Goal: Task Accomplishment & Management: Complete application form

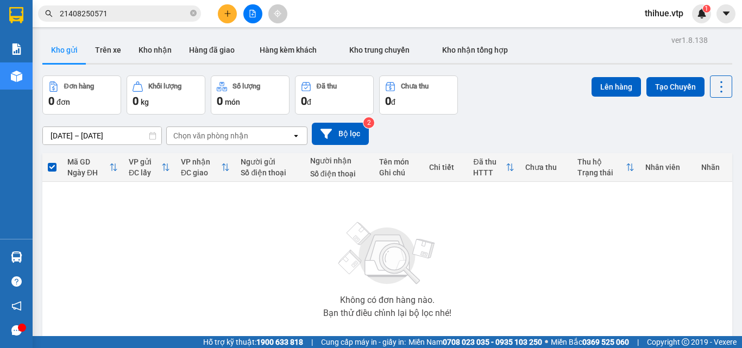
click at [61, 51] on button "Kho gửi" at bounding box center [64, 50] width 44 height 26
click at [227, 15] on icon "plus" at bounding box center [228, 14] width 8 height 8
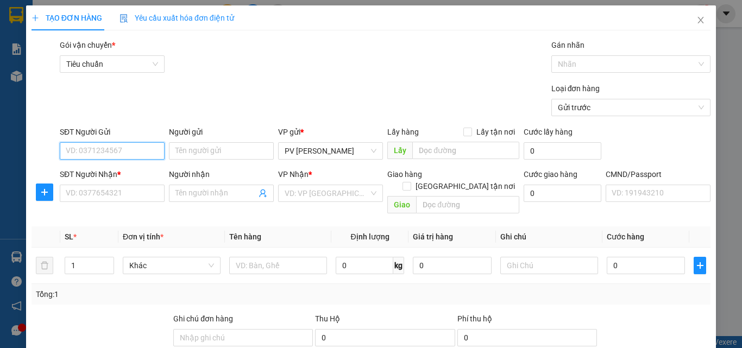
click at [118, 148] on input "SĐT Người Gửi" at bounding box center [112, 150] width 105 height 17
type input "0334406963"
click at [205, 149] on input "Người gửi" at bounding box center [221, 150] width 105 height 17
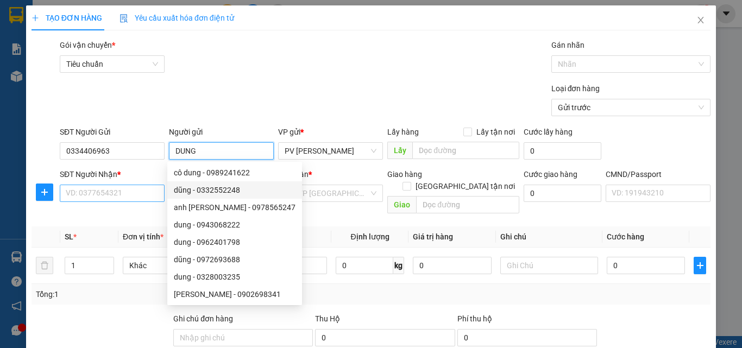
type input "DUNG"
click at [98, 190] on input "SĐT Người Nhận *" at bounding box center [112, 193] width 105 height 17
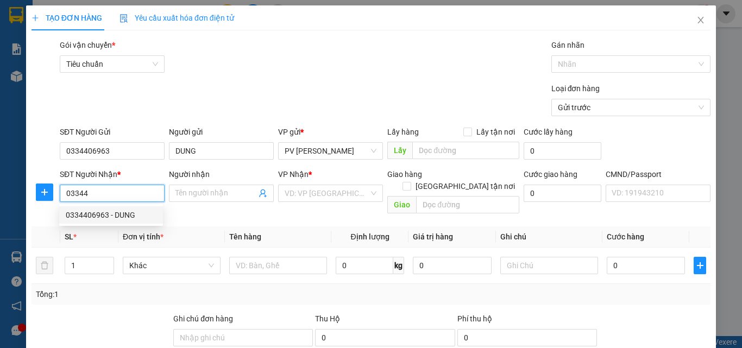
click at [90, 215] on div "0334406963 - DUNG" at bounding box center [111, 215] width 91 height 12
type input "0334406963"
type input "DUNG"
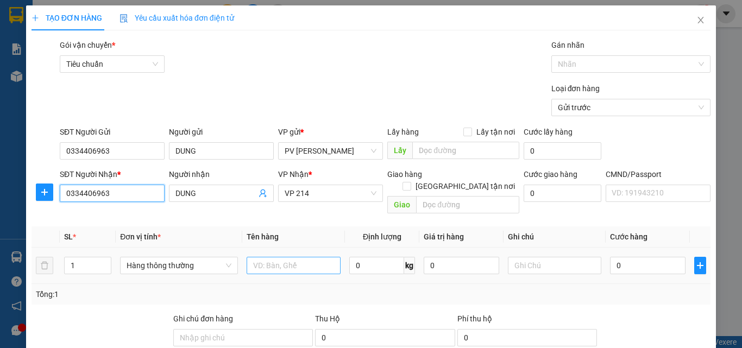
type input "0334406963"
click at [278, 257] on input "text" at bounding box center [294, 265] width 94 height 17
type input "1TH SR"
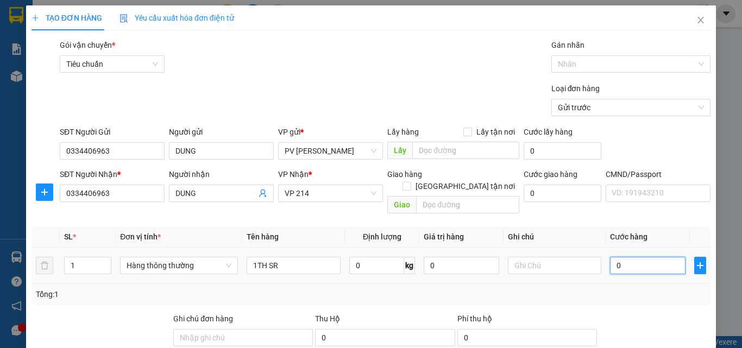
click at [647, 257] on input "0" at bounding box center [647, 265] width 75 height 17
type input "5"
type input "50"
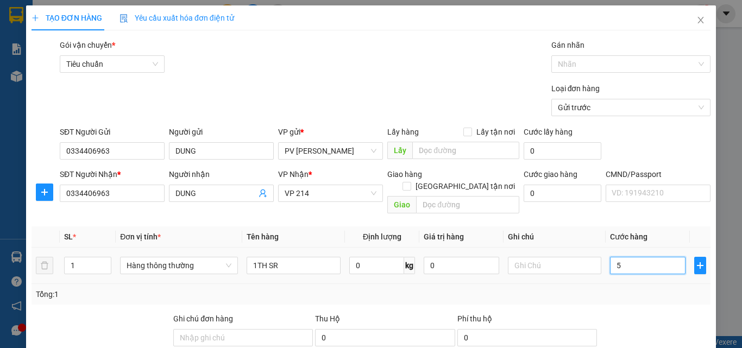
type input "50"
type input "500"
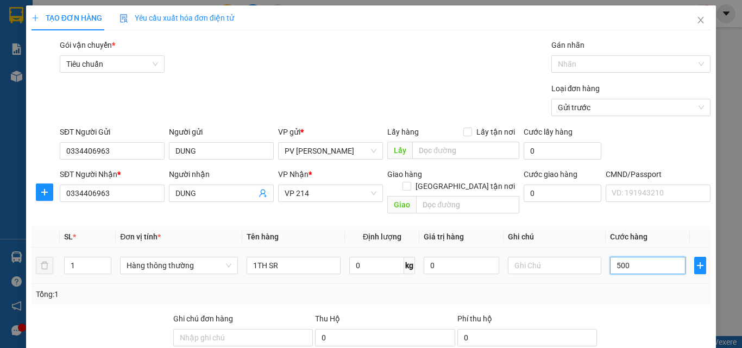
type input "5.000"
type input "50.000"
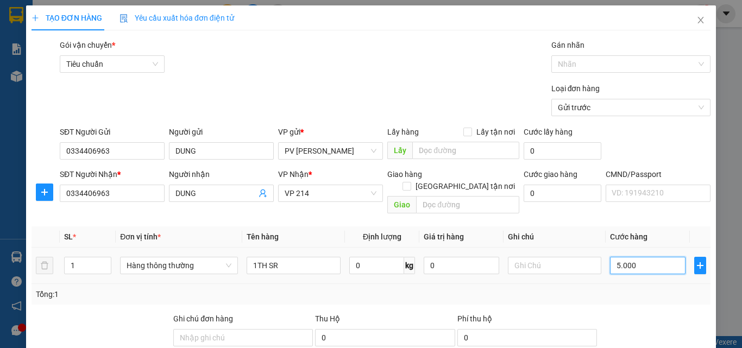
type input "50.000"
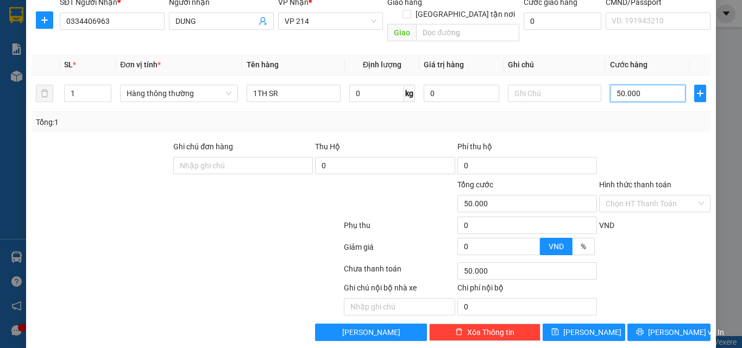
scroll to position [174, 0]
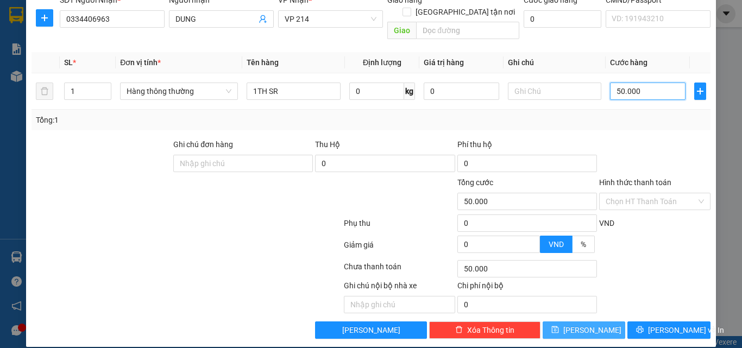
type input "50.000"
click at [584, 324] on span "[PERSON_NAME]" at bounding box center [592, 330] width 58 height 12
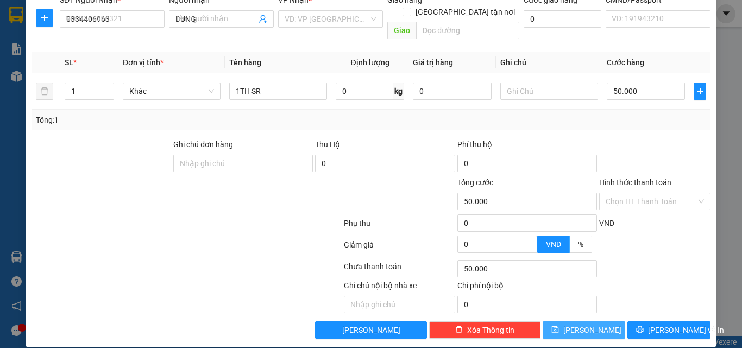
type input "0"
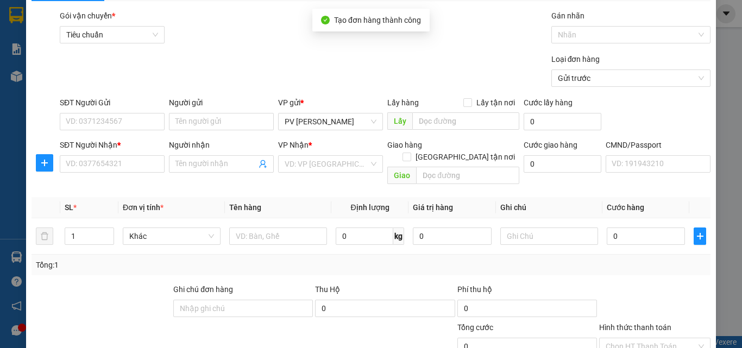
scroll to position [0, 0]
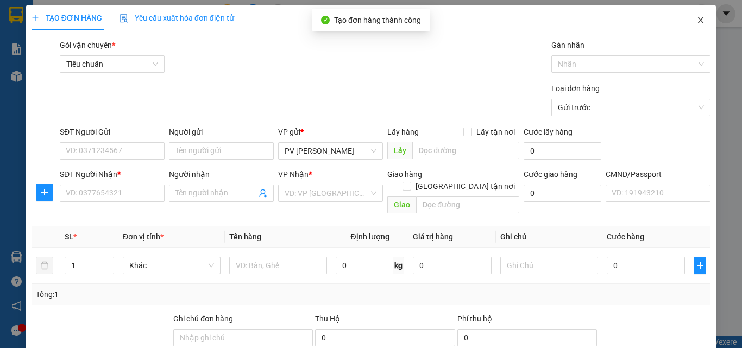
click at [697, 20] on icon "close" at bounding box center [701, 20] width 9 height 9
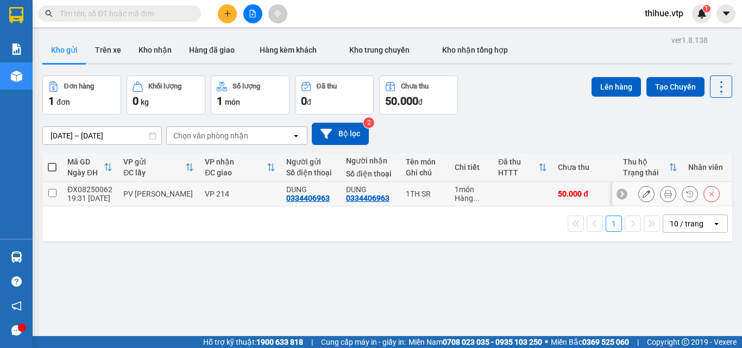
click at [51, 191] on input "checkbox" at bounding box center [52, 193] width 8 height 8
checkbox input "true"
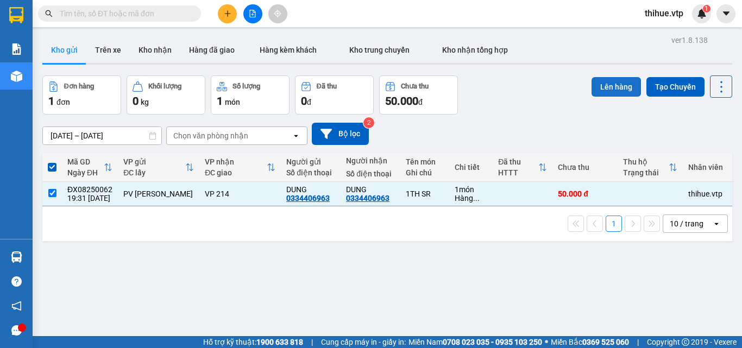
click at [618, 83] on button "Lên hàng" at bounding box center [616, 87] width 49 height 20
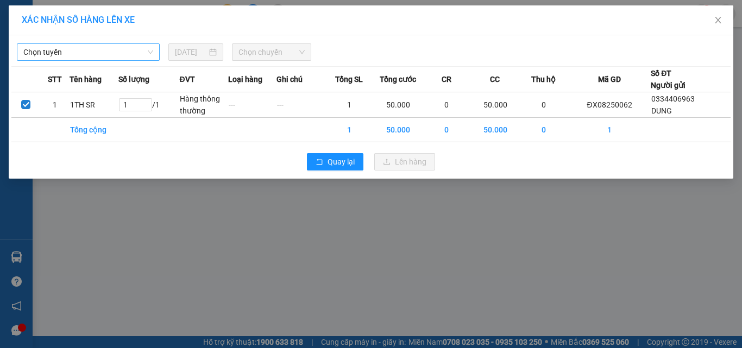
click at [115, 51] on span "Chọn tuyến" at bounding box center [88, 52] width 130 height 16
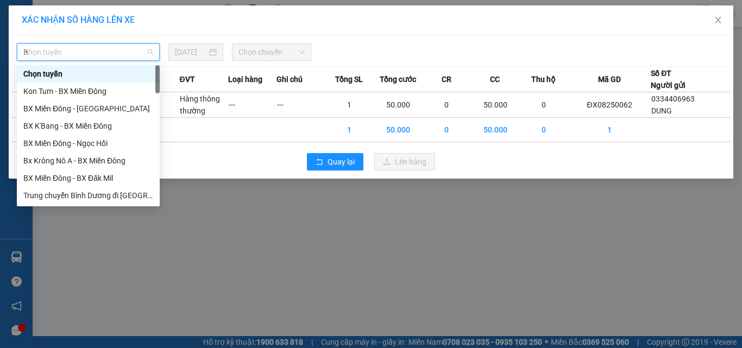
type input "B"
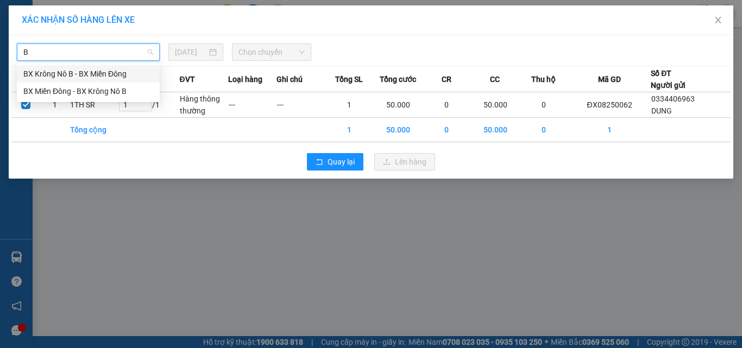
click at [51, 74] on div "BX Krông Nô B - BX Miền Đông" at bounding box center [88, 74] width 130 height 12
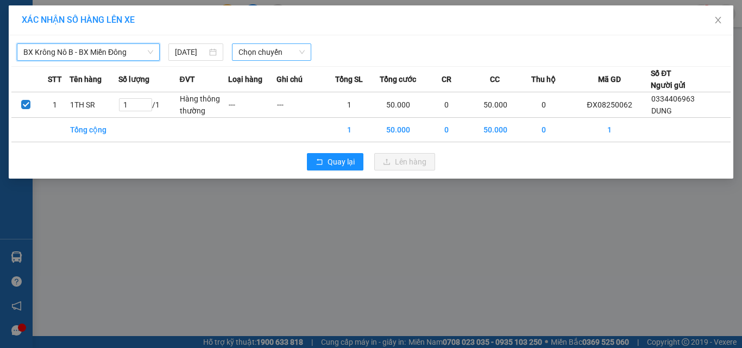
click at [255, 53] on span "Chọn chuyến" at bounding box center [272, 52] width 67 height 16
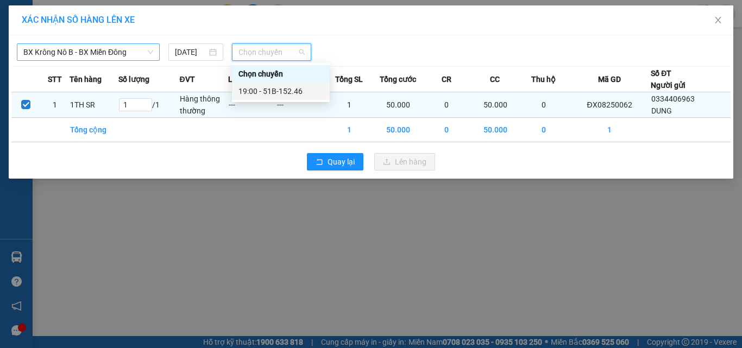
drag, startPoint x: 281, startPoint y: 92, endPoint x: 305, endPoint y: 119, distance: 36.2
click at [282, 92] on div "19:00 - 51B-152.46" at bounding box center [281, 91] width 85 height 12
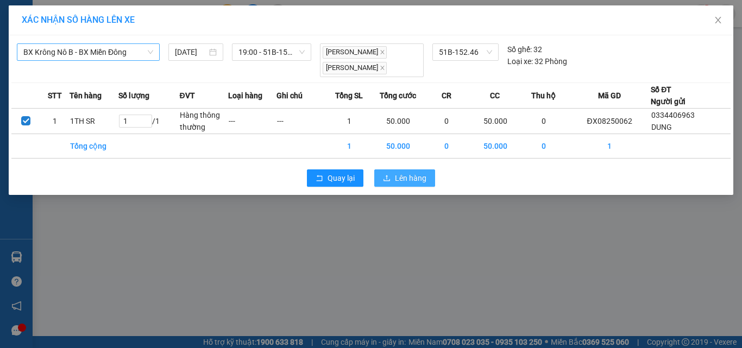
click at [409, 181] on span "Lên hàng" at bounding box center [411, 178] width 32 height 12
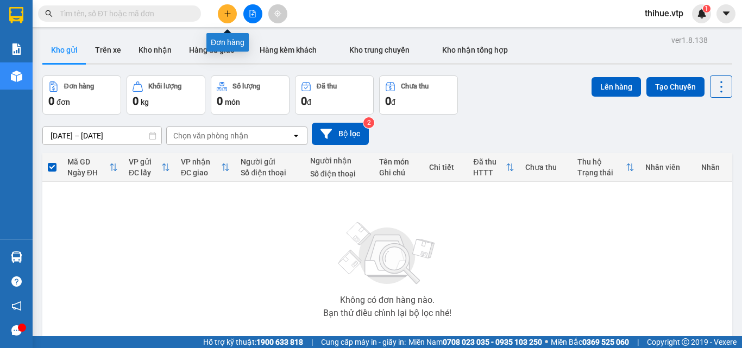
click at [226, 11] on icon "plus" at bounding box center [228, 14] width 8 height 8
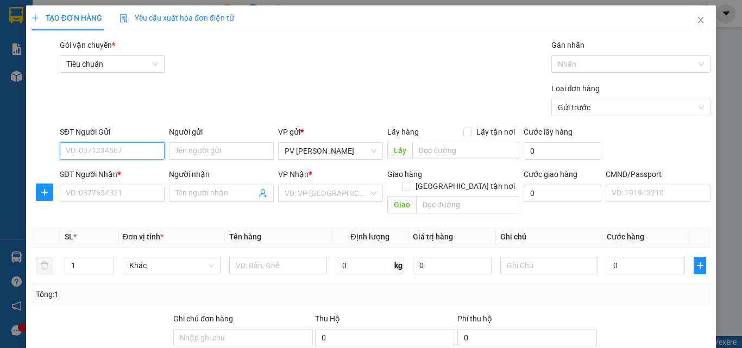
click at [113, 149] on input "SĐT Người Gửi" at bounding box center [112, 150] width 105 height 17
type input "0976320547"
click at [101, 176] on div "0976320547 - GIANG" at bounding box center [111, 173] width 91 height 12
type input "GIANG"
type input "0976320547"
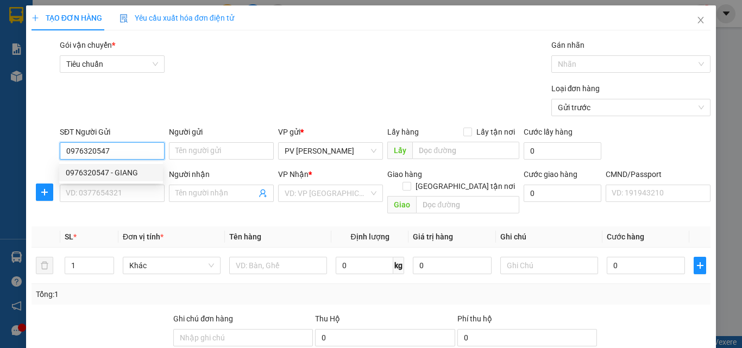
type input "GIANG"
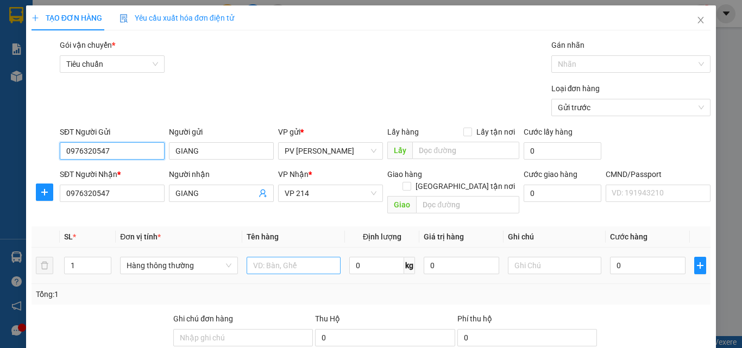
type input "0976320547"
click at [281, 257] on input "text" at bounding box center [294, 265] width 94 height 17
type input "1B"
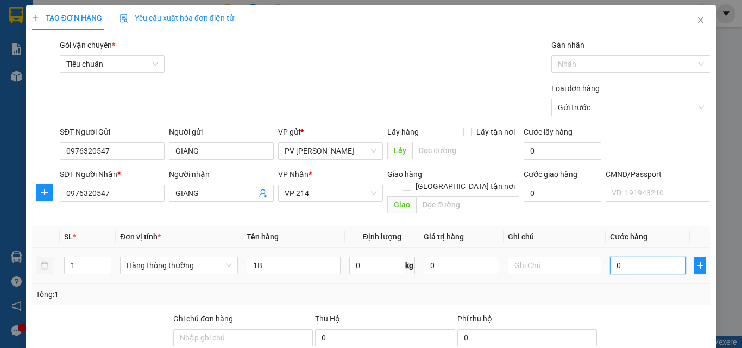
click at [612, 257] on input "0" at bounding box center [647, 265] width 75 height 17
type input "5"
type input "50"
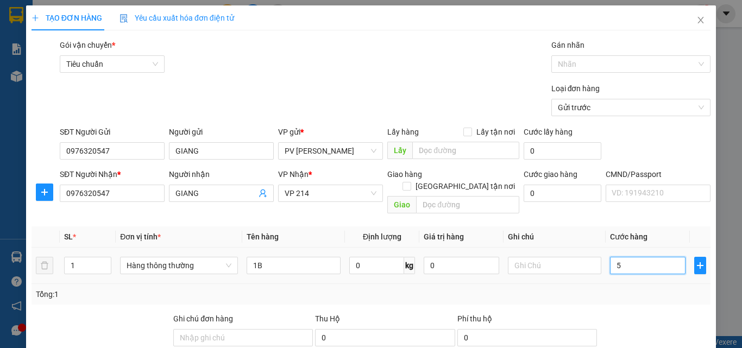
type input "50"
type input "500"
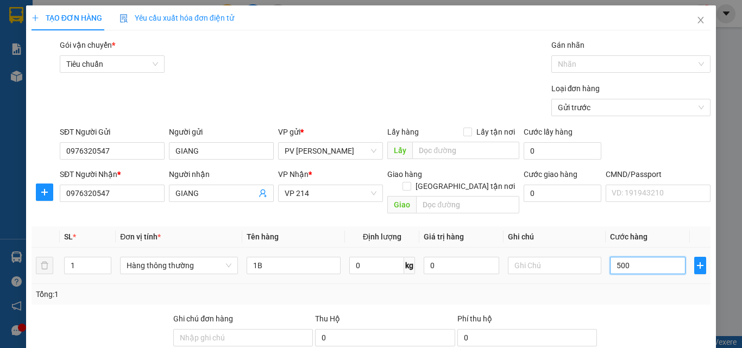
type input "5.000"
type input "50.000"
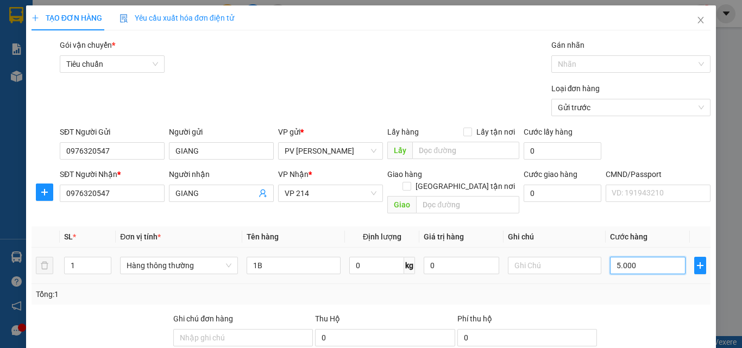
type input "50.000"
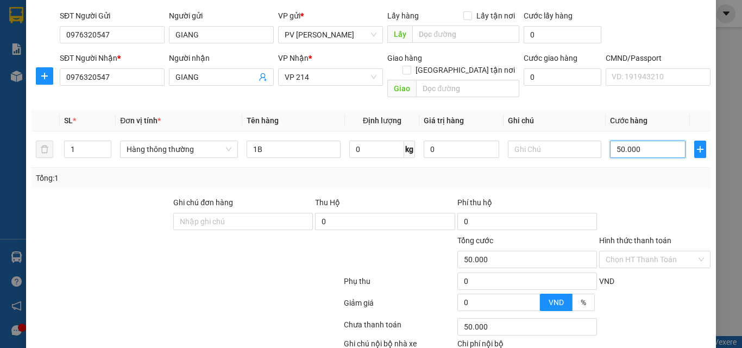
scroll to position [163, 0]
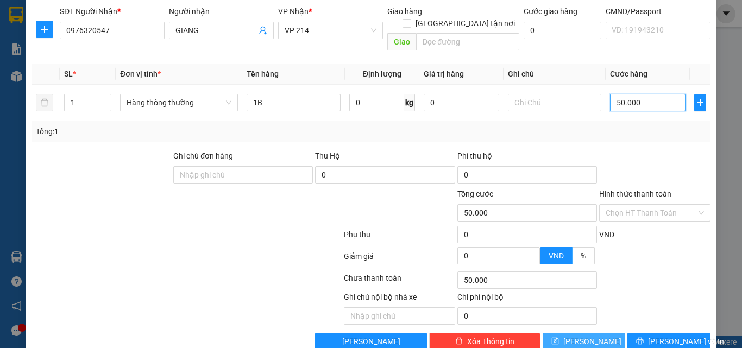
type input "50.000"
click at [577, 333] on button "[PERSON_NAME]" at bounding box center [584, 341] width 83 height 17
type input "0"
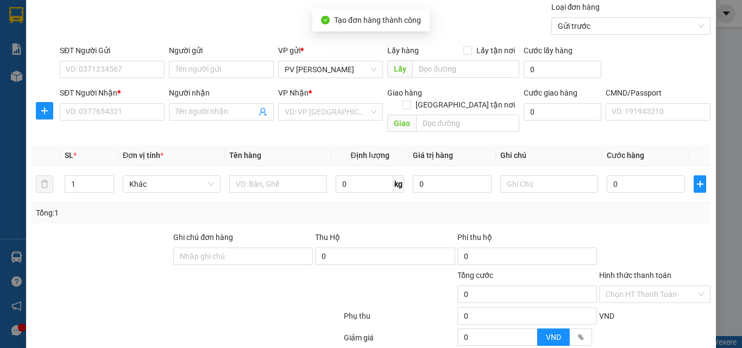
scroll to position [0, 0]
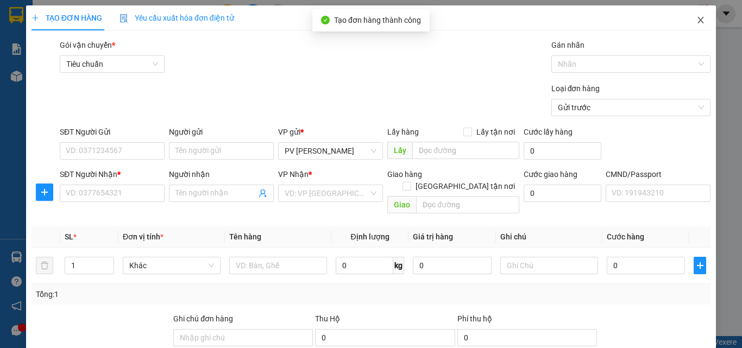
click at [697, 22] on icon "close" at bounding box center [701, 20] width 9 height 9
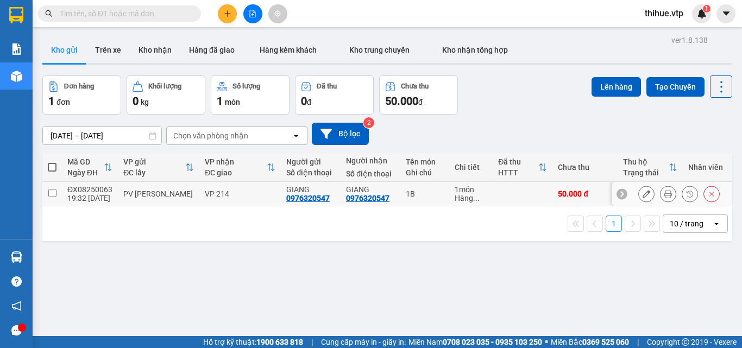
click at [52, 193] on input "checkbox" at bounding box center [52, 193] width 8 height 8
checkbox input "true"
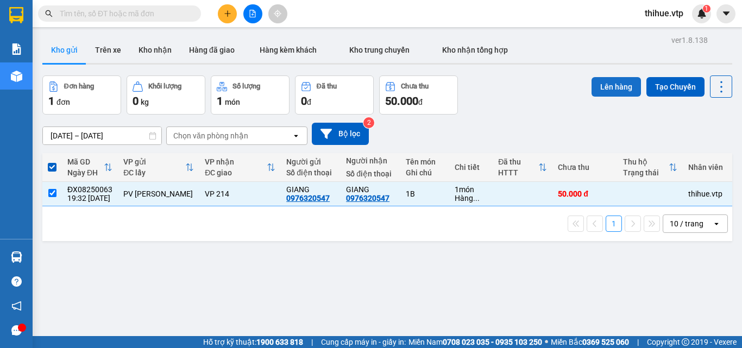
click at [621, 91] on button "Lên hàng" at bounding box center [616, 87] width 49 height 20
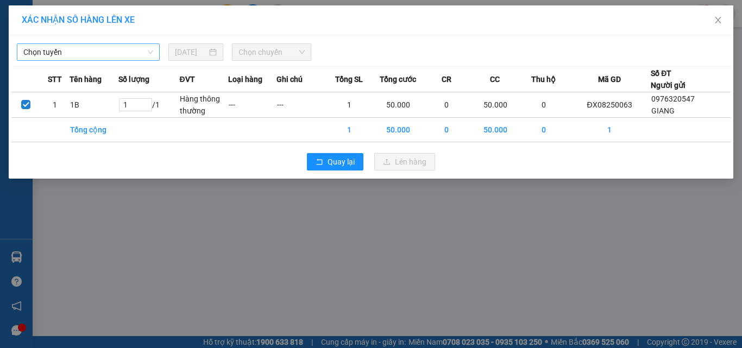
click at [135, 52] on span "Chọn tuyến" at bounding box center [88, 52] width 130 height 16
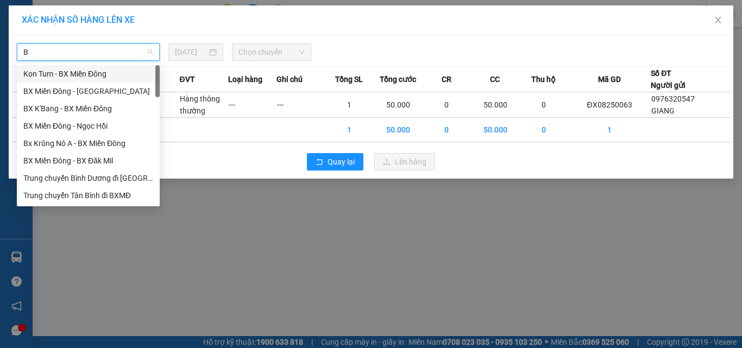
type input "B"
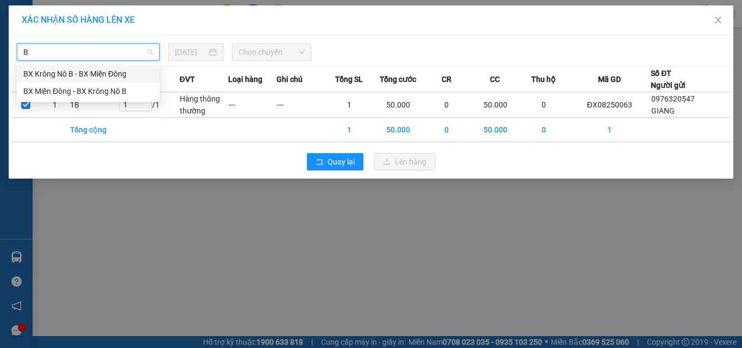
click at [53, 73] on div "BX Krông Nô B - BX Miền Đông" at bounding box center [88, 74] width 130 height 12
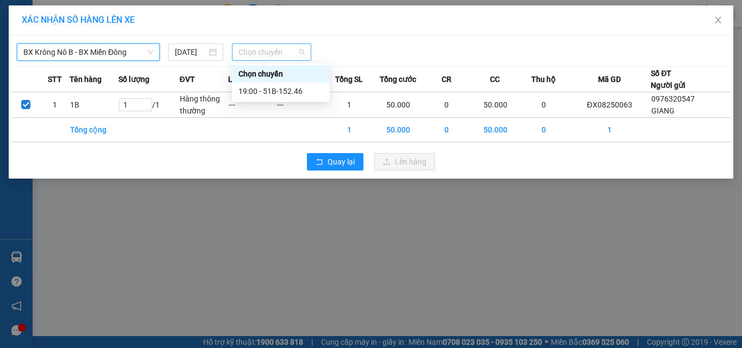
click at [284, 55] on span "Chọn chuyến" at bounding box center [272, 52] width 67 height 16
click at [285, 91] on div "19:00 - 51B-152.46" at bounding box center [281, 91] width 85 height 12
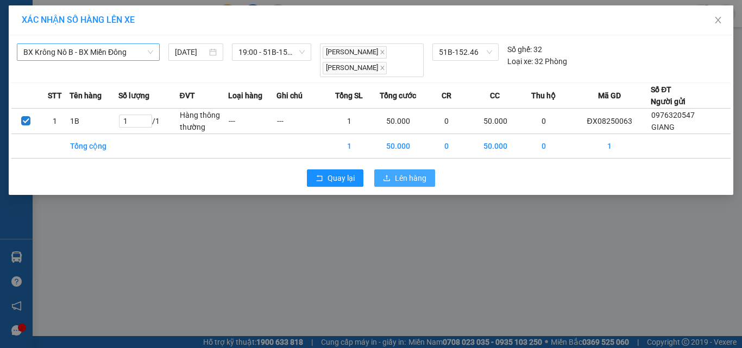
click at [418, 178] on span "Lên hàng" at bounding box center [411, 178] width 32 height 12
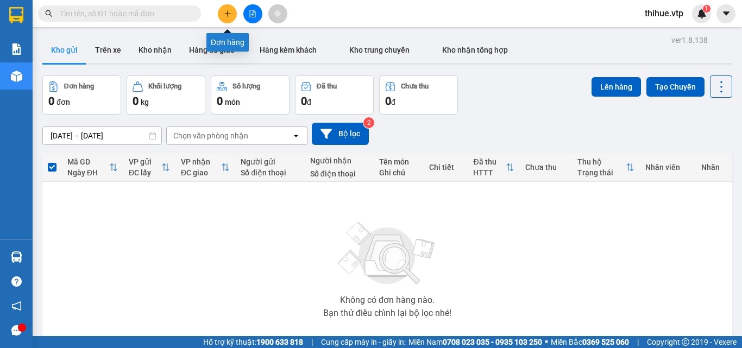
click at [225, 12] on icon "plus" at bounding box center [228, 14] width 8 height 8
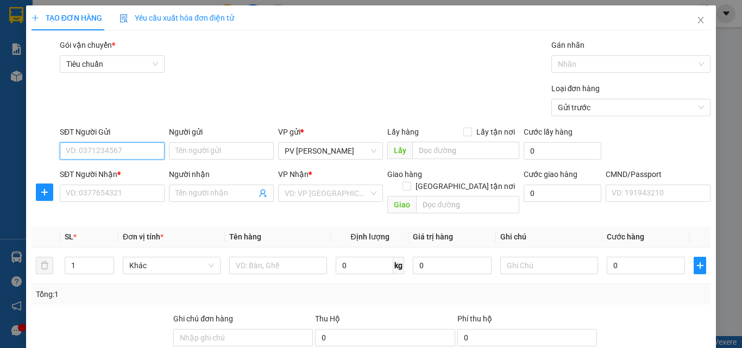
click at [116, 147] on input "SĐT Người Gửi" at bounding box center [112, 150] width 105 height 17
type input "0346369352"
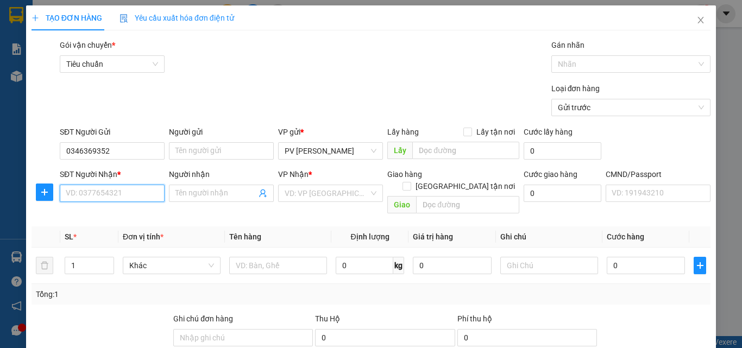
click at [122, 192] on input "SĐT Người Nhận *" at bounding box center [112, 193] width 105 height 17
type input "0946369352"
click at [320, 189] on input "search" at bounding box center [327, 193] width 84 height 16
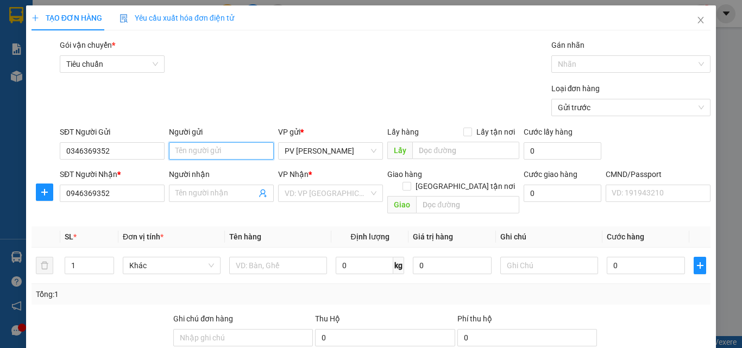
click at [210, 151] on input "Người gửi" at bounding box center [221, 150] width 105 height 17
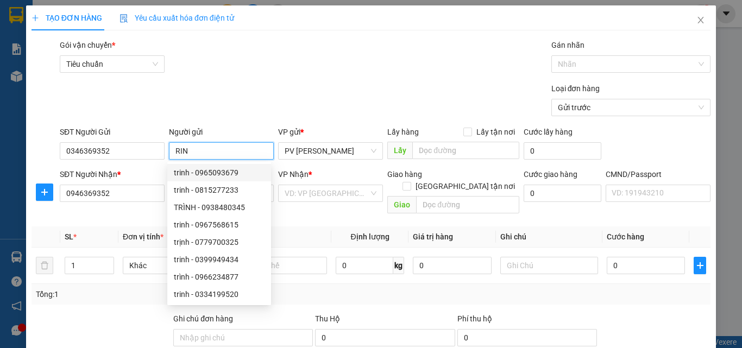
type input "RIN"
click at [149, 176] on div "SĐT Người Nhận *" at bounding box center [112, 174] width 105 height 12
click at [149, 185] on input "0946369352" at bounding box center [112, 193] width 105 height 17
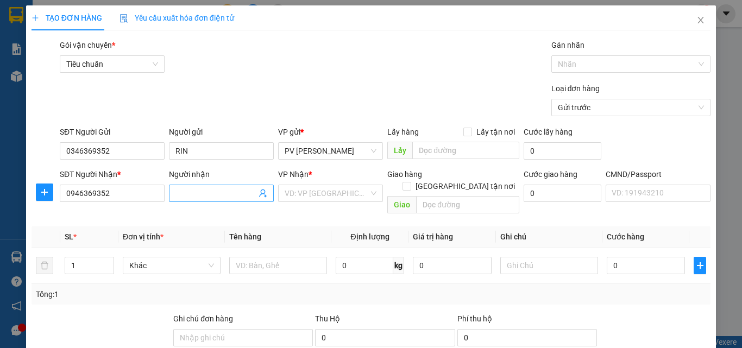
click at [191, 193] on input "Người nhận" at bounding box center [216, 193] width 81 height 12
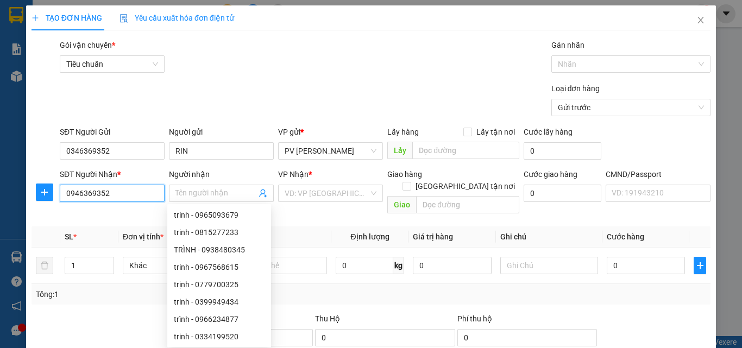
click at [136, 193] on input "0946369352" at bounding box center [112, 193] width 105 height 17
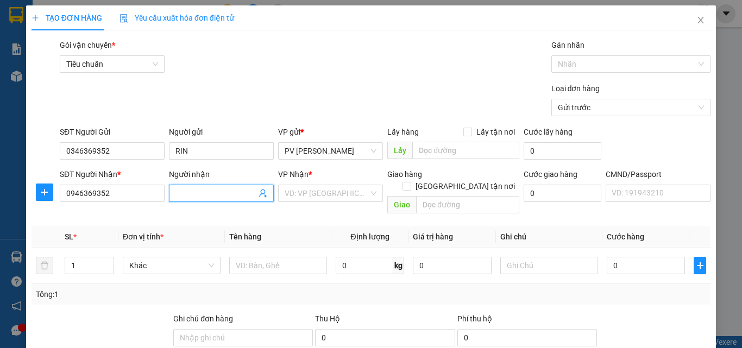
click at [198, 195] on input "Người nhận" at bounding box center [216, 193] width 81 height 12
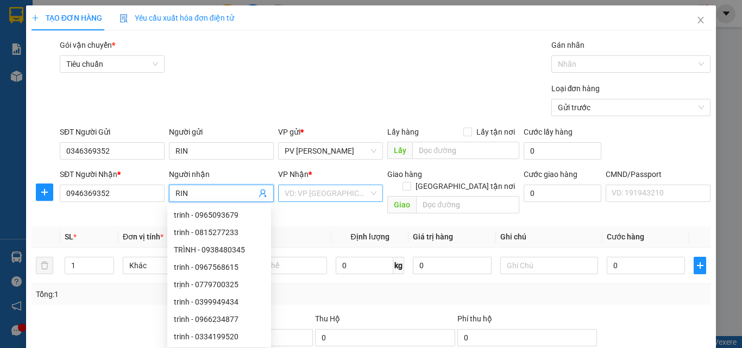
type input "RIN"
click at [316, 191] on input "search" at bounding box center [327, 193] width 84 height 16
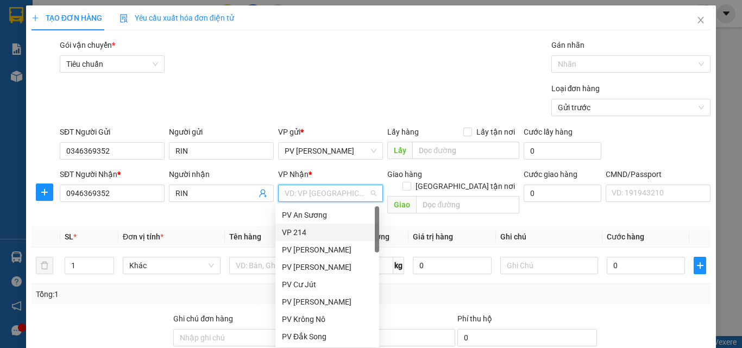
click at [310, 229] on div "VP 214" at bounding box center [327, 233] width 91 height 12
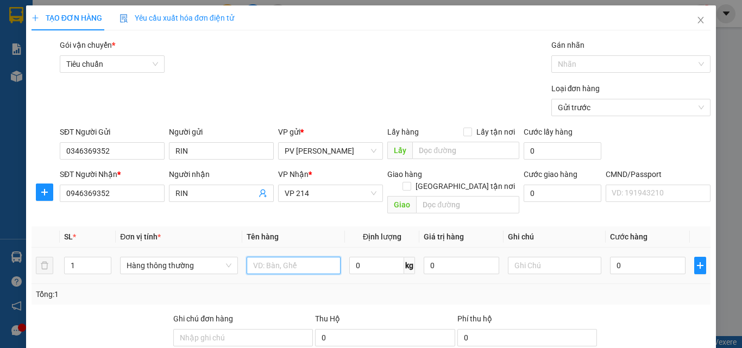
click at [267, 257] on input "text" at bounding box center [294, 265] width 94 height 17
type input "1B"
click at [612, 257] on input "0" at bounding box center [647, 265] width 75 height 17
type input "5"
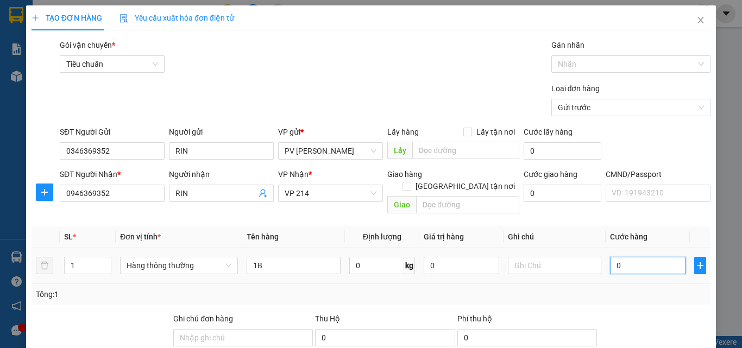
type input "5"
type input "50"
type input "500"
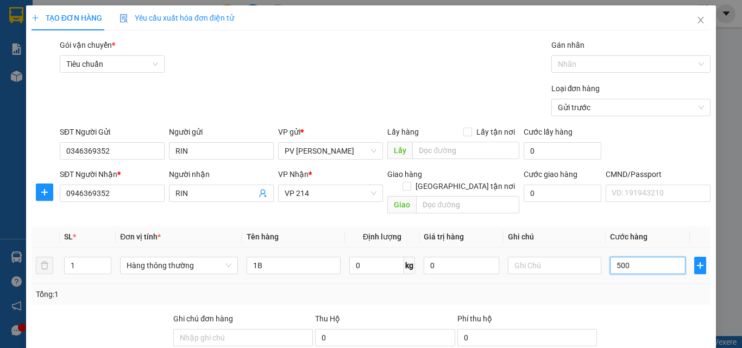
type input "500"
type input "5.000"
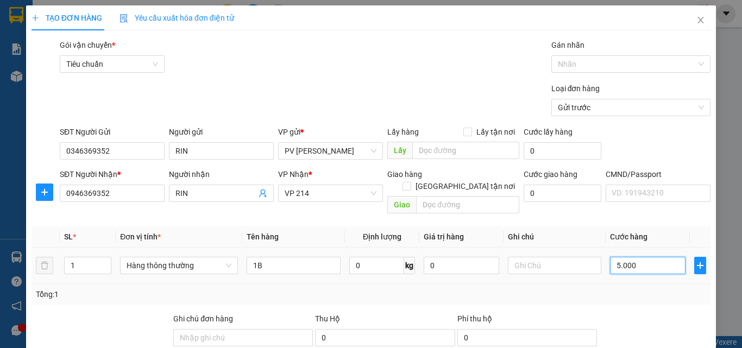
type input "50.000"
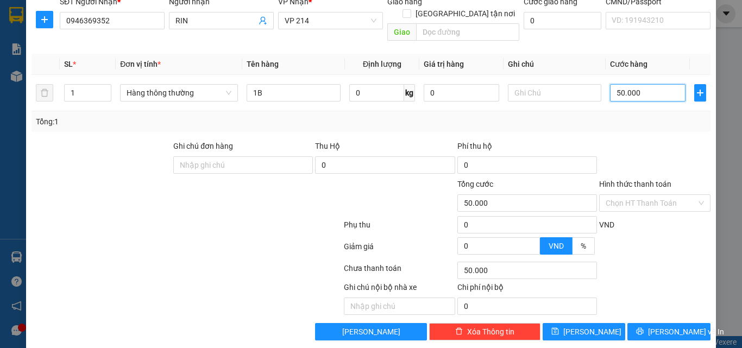
scroll to position [174, 0]
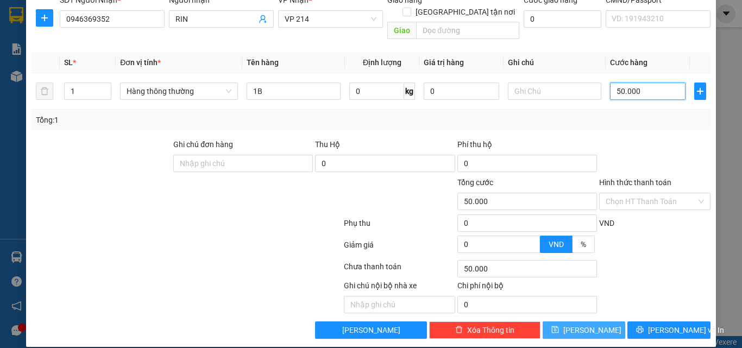
type input "50.000"
click at [584, 324] on span "[PERSON_NAME]" at bounding box center [592, 330] width 58 height 12
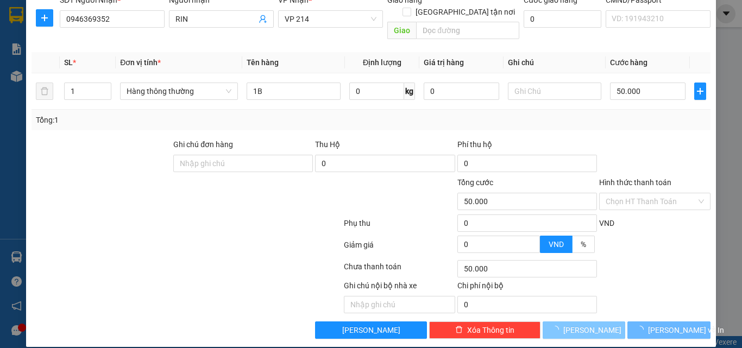
type input "0"
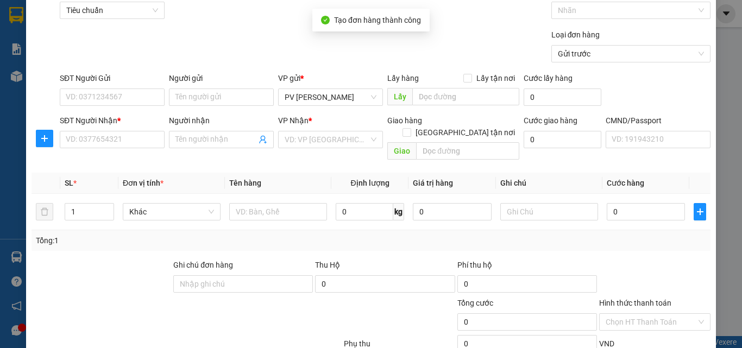
scroll to position [11, 0]
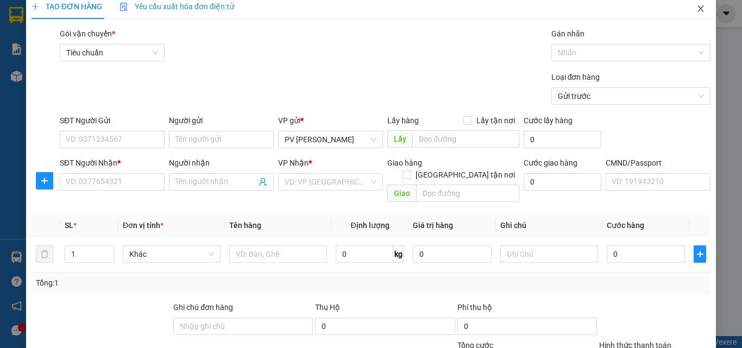
click at [697, 9] on icon "close" at bounding box center [701, 8] width 9 height 9
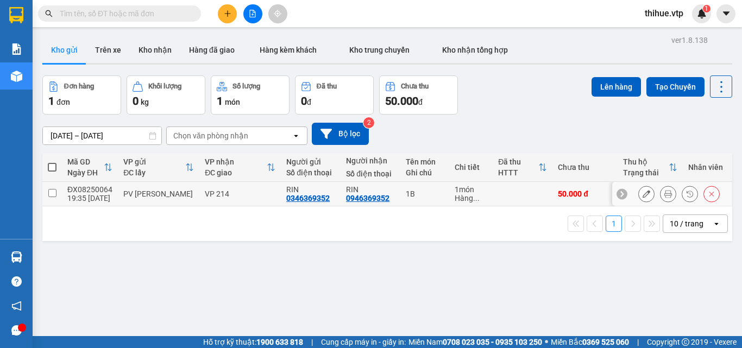
click at [52, 193] on input "checkbox" at bounding box center [52, 193] width 8 height 8
checkbox input "true"
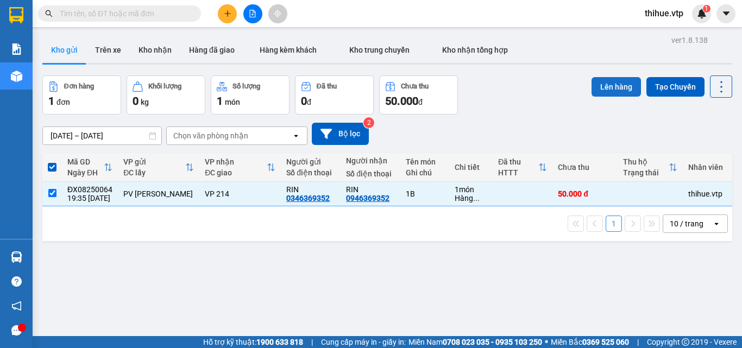
click at [604, 85] on button "Lên hàng" at bounding box center [616, 87] width 49 height 20
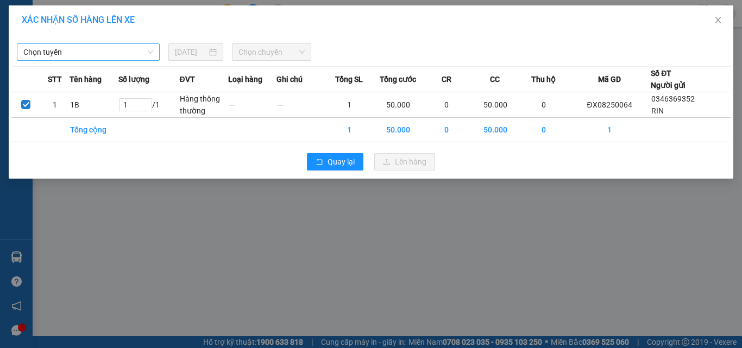
click at [91, 51] on span "Chọn tuyến" at bounding box center [88, 52] width 130 height 16
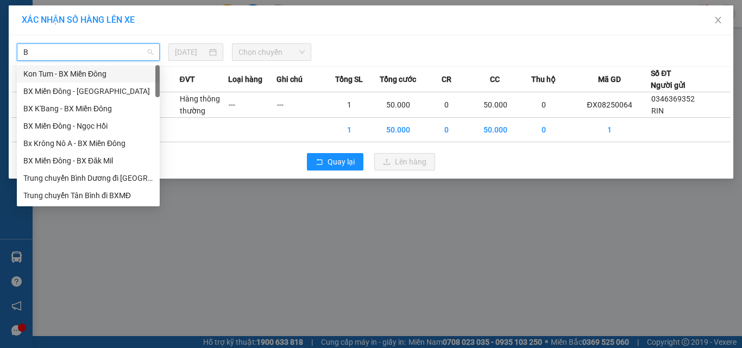
type input "B"
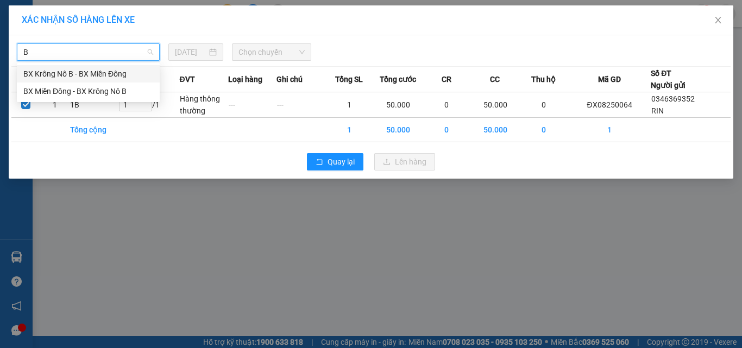
click at [53, 76] on div "BX Krông Nô B - BX Miền Đông" at bounding box center [88, 74] width 130 height 12
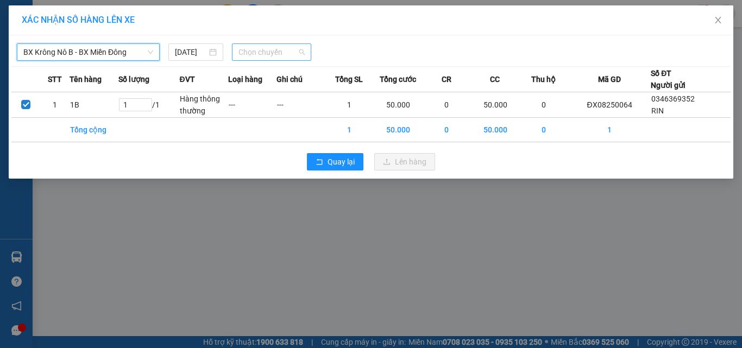
click at [263, 48] on span "Chọn chuyến" at bounding box center [272, 52] width 67 height 16
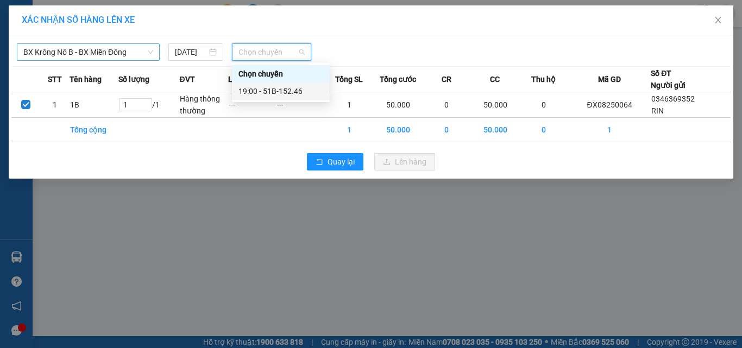
click at [283, 92] on div "19:00 - 51B-152.46" at bounding box center [281, 91] width 85 height 12
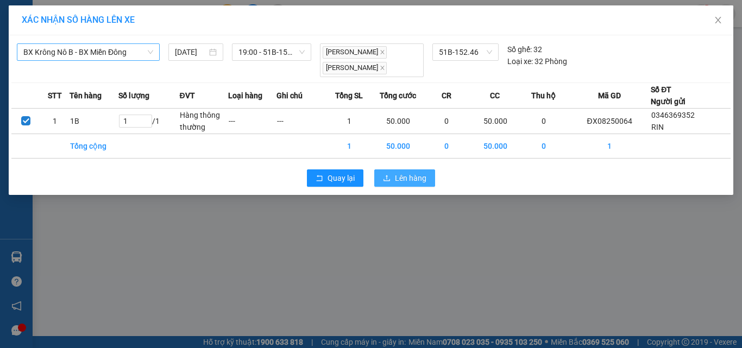
click at [411, 177] on span "Lên hàng" at bounding box center [411, 178] width 32 height 12
